Goal: Task Accomplishment & Management: Manage account settings

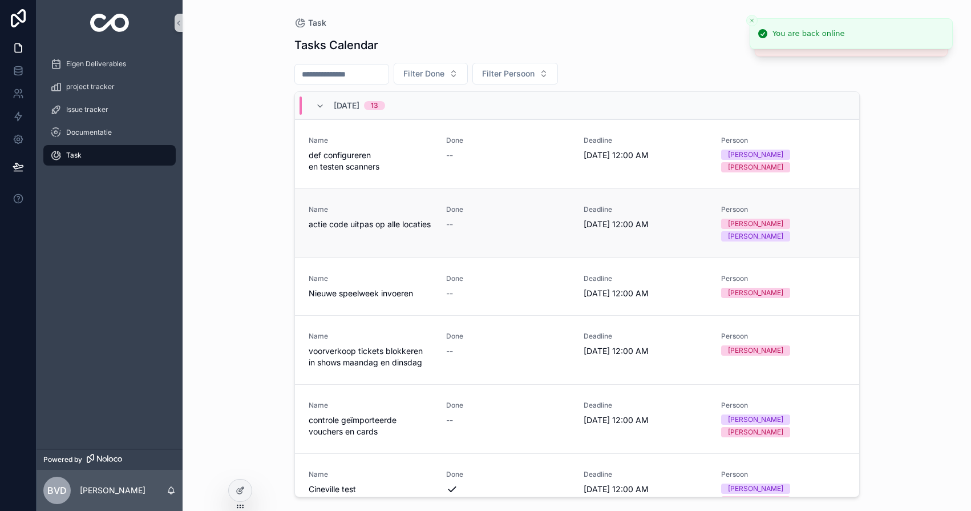
click at [531, 206] on span "Done" at bounding box center [508, 209] width 124 height 9
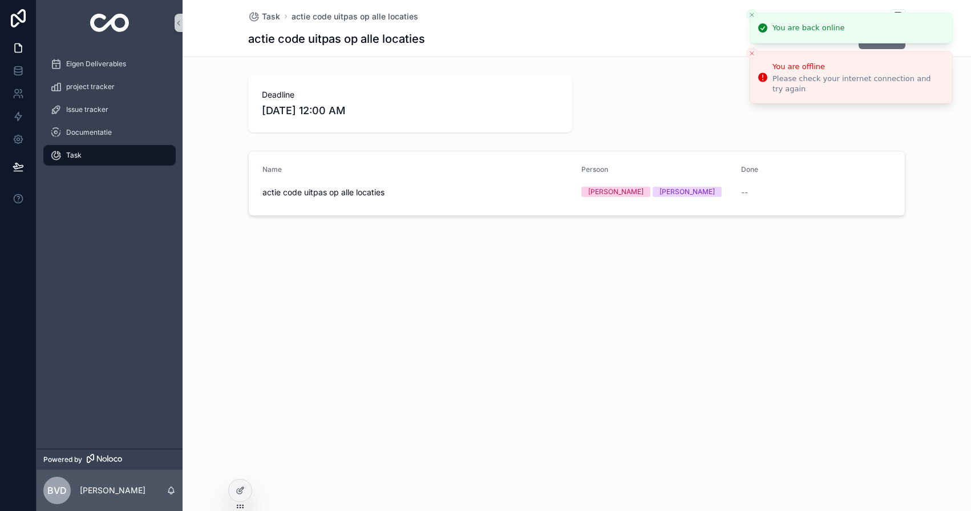
click at [753, 16] on line "Close toast" at bounding box center [751, 14] width 3 height 3
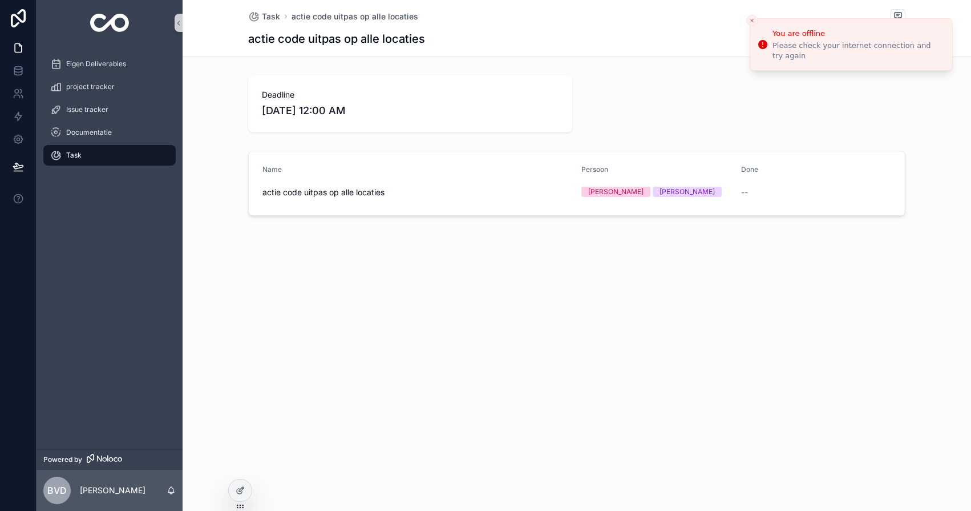
click at [753, 18] on li "You are offline Please check your internet connection and try again" at bounding box center [851, 44] width 203 height 53
click at [753, 17] on icon "Close toast" at bounding box center [752, 20] width 7 height 7
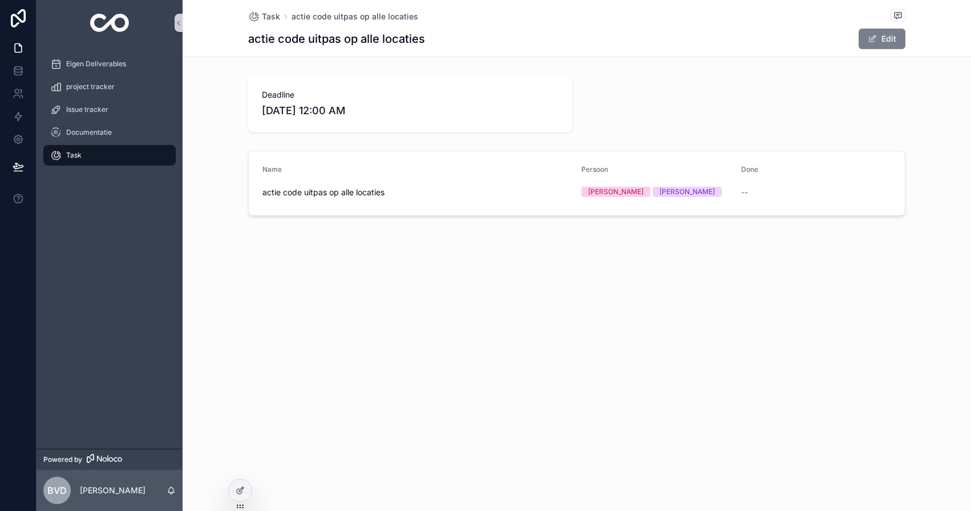
click at [871, 41] on span "scrollable content" at bounding box center [872, 38] width 9 height 9
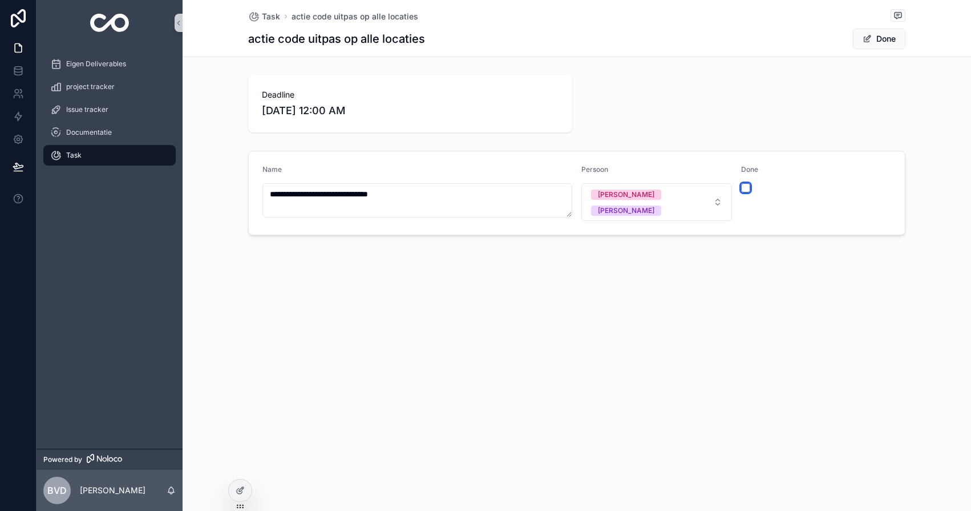
click at [743, 188] on button "scrollable content" at bounding box center [745, 187] width 9 height 9
click at [267, 14] on span "Task" at bounding box center [271, 16] width 18 height 11
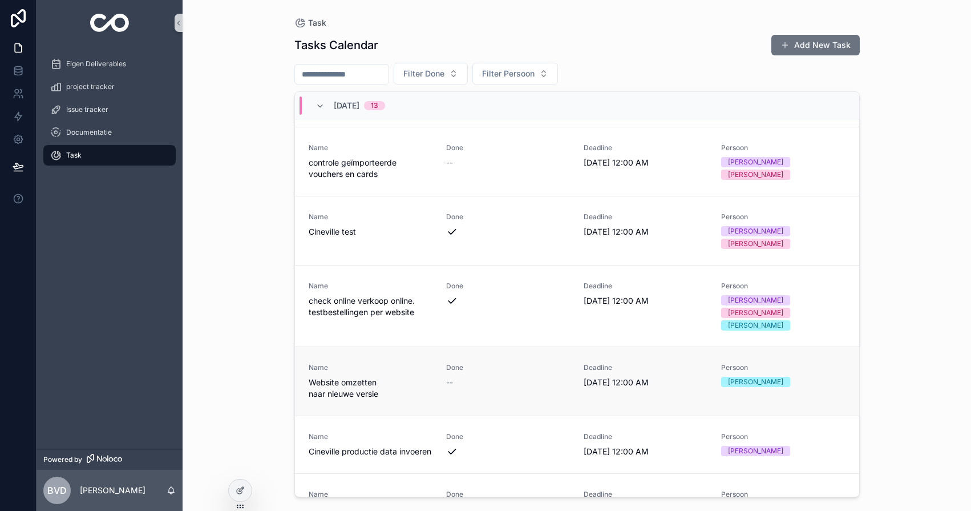
scroll to position [259, 0]
click at [487, 362] on span "Done" at bounding box center [508, 366] width 124 height 9
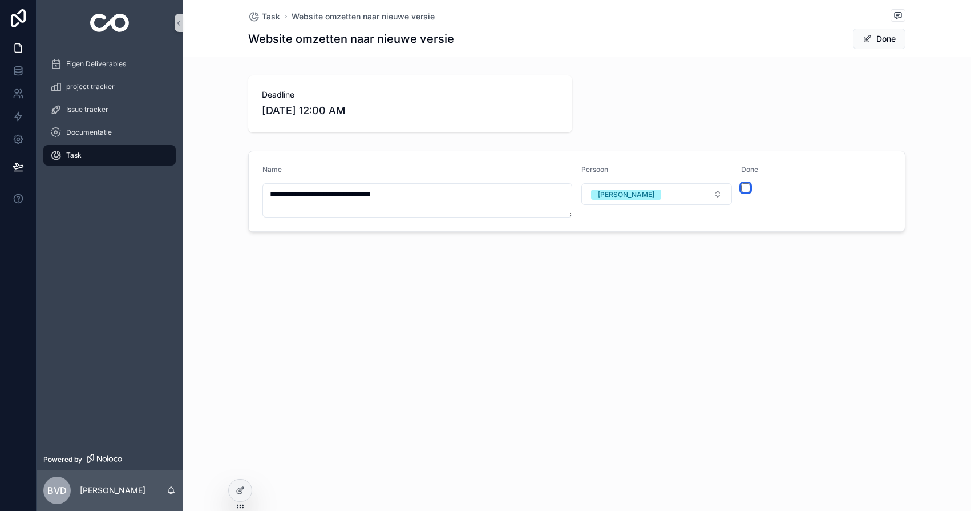
click at [746, 187] on button "scrollable content" at bounding box center [745, 187] width 9 height 9
click at [274, 14] on span "Task" at bounding box center [271, 16] width 18 height 11
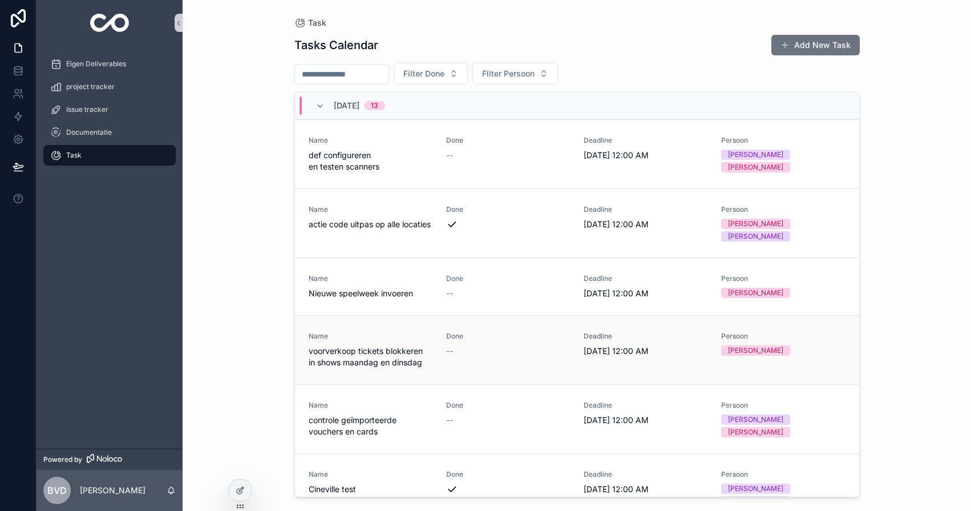
click at [423, 345] on span "voorverkoop tickets blokkeren in shows maandag en dinsdag" at bounding box center [371, 356] width 124 height 23
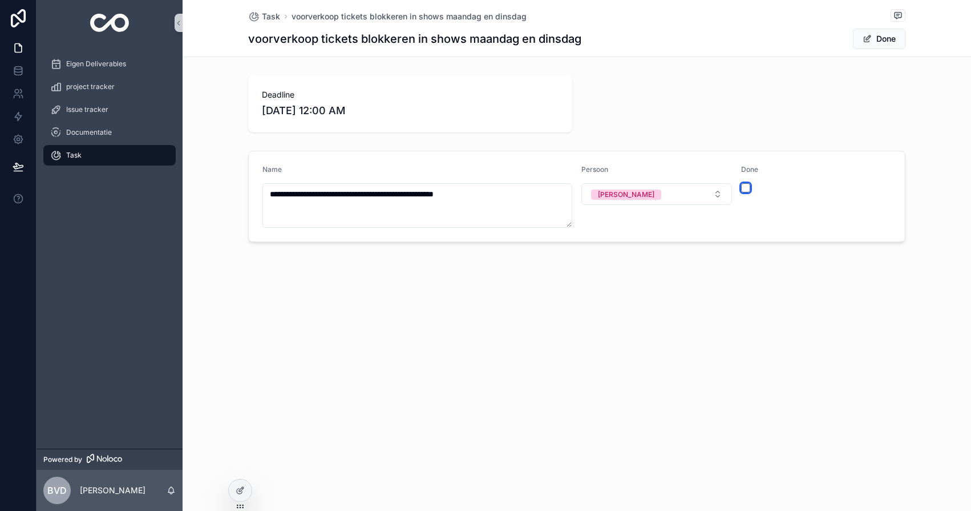
click at [746, 184] on button "scrollable content" at bounding box center [745, 187] width 9 height 9
click at [273, 19] on span "Task" at bounding box center [271, 16] width 18 height 11
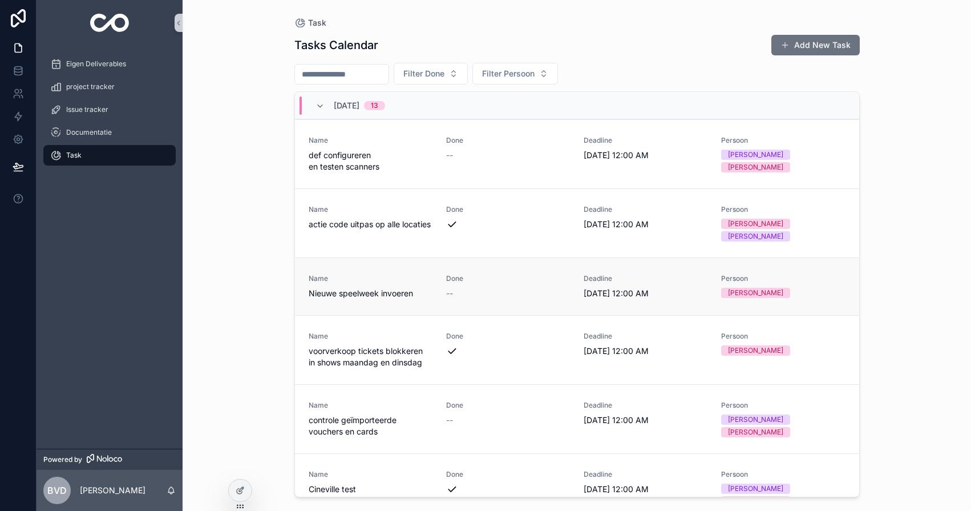
click at [462, 293] on link "Name Nieuwe speelweek invoeren Done -- Deadline [DATE] 12:00 AM [PERSON_NAME]" at bounding box center [577, 286] width 564 height 58
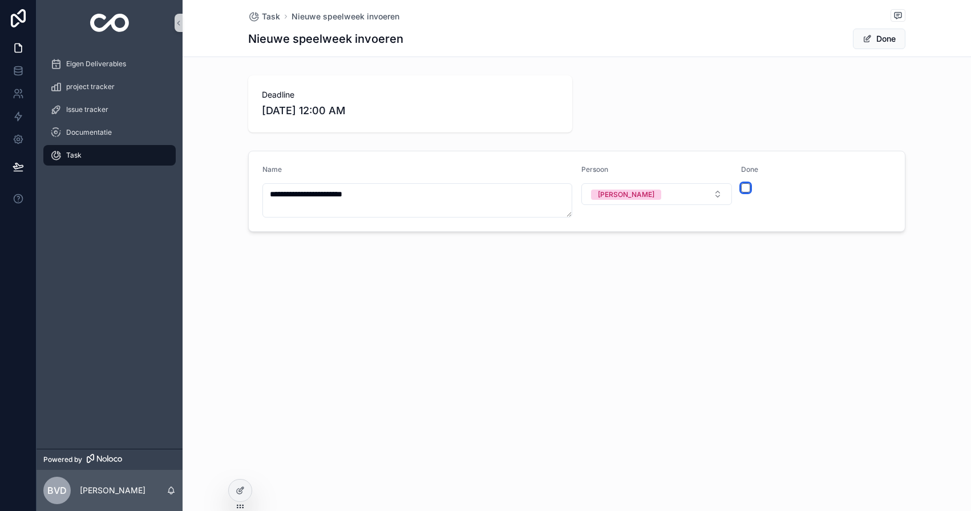
click at [744, 190] on button "scrollable content" at bounding box center [745, 187] width 9 height 9
click at [272, 15] on span "Task" at bounding box center [271, 16] width 18 height 11
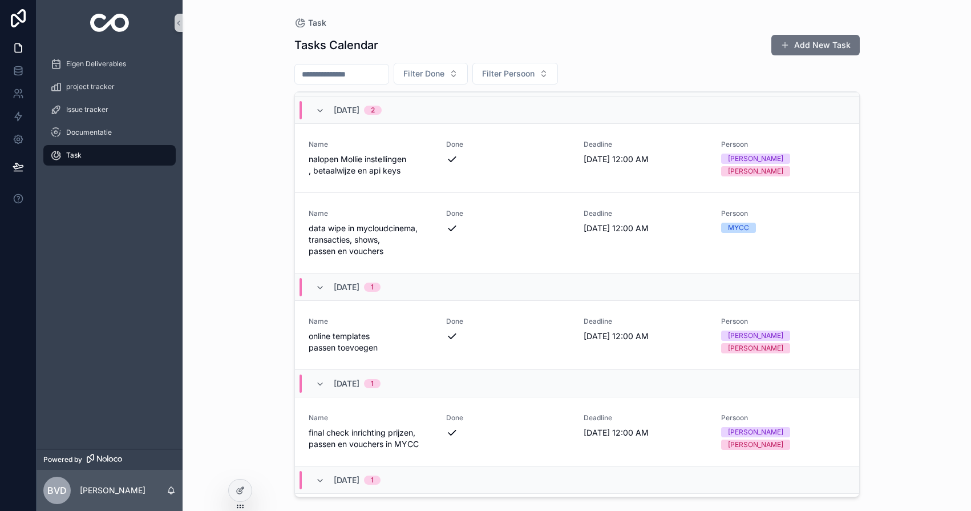
scroll to position [1203, 0]
